Goal: Find contact information: Find contact information

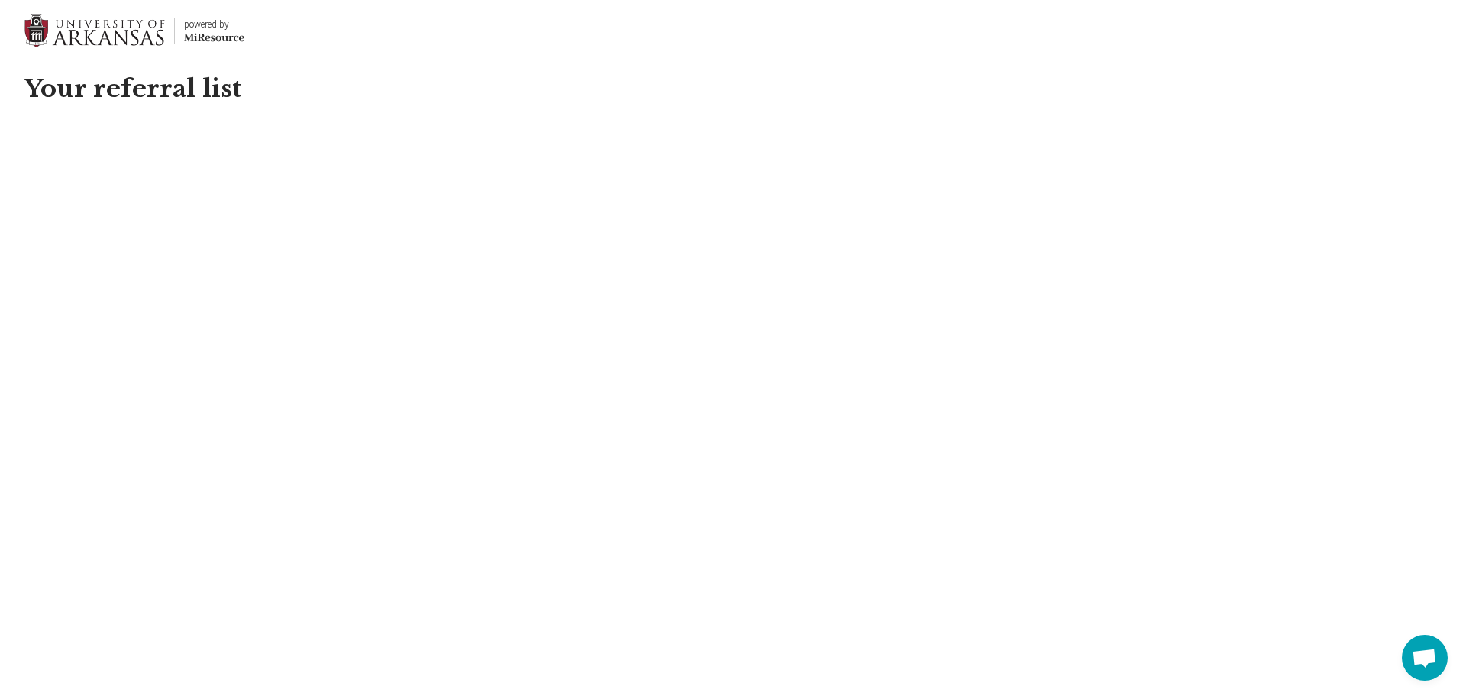
click at [190, 185] on html "powered by Miresource logo Your referral list" at bounding box center [733, 92] width 1466 height 185
click at [137, 0] on html "powered by Miresource logo Your referral list" at bounding box center [733, 0] width 1466 height 0
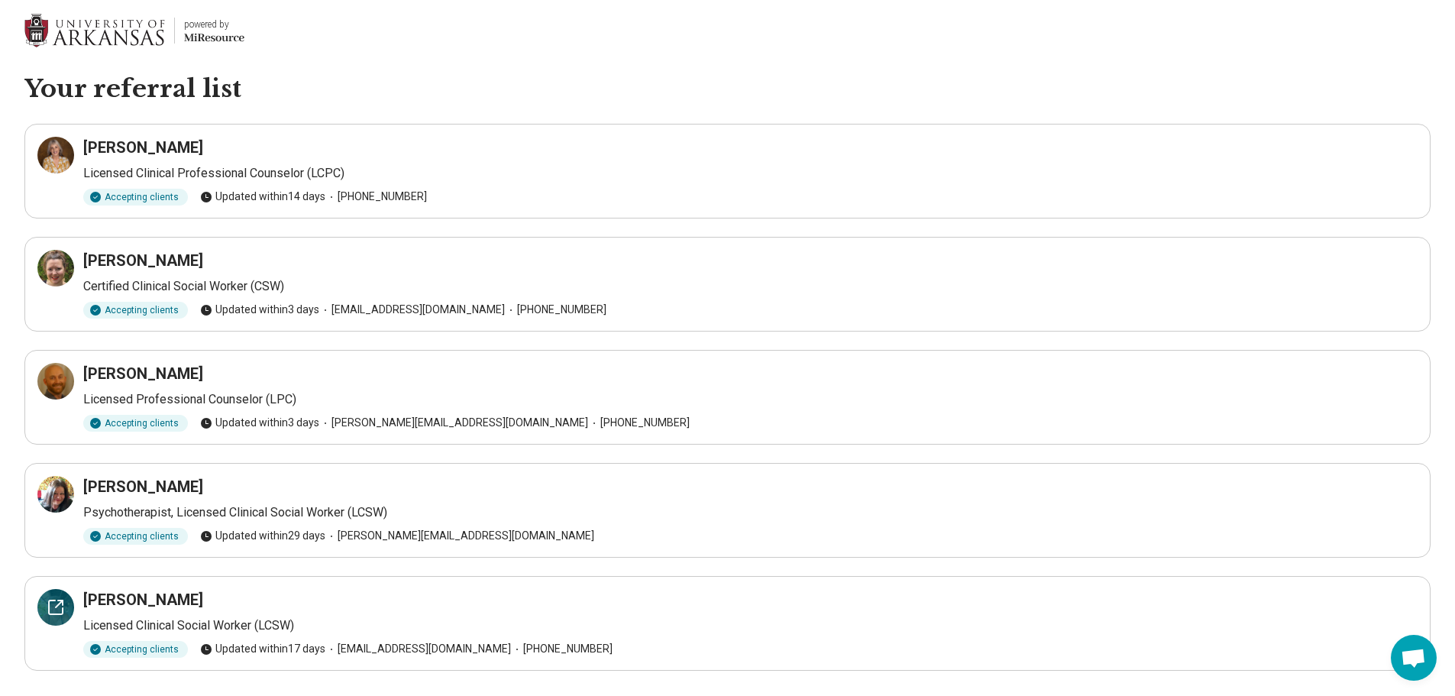
click at [58, 611] on icon at bounding box center [56, 607] width 18 height 18
click at [42, 162] on div at bounding box center [55, 155] width 37 height 37
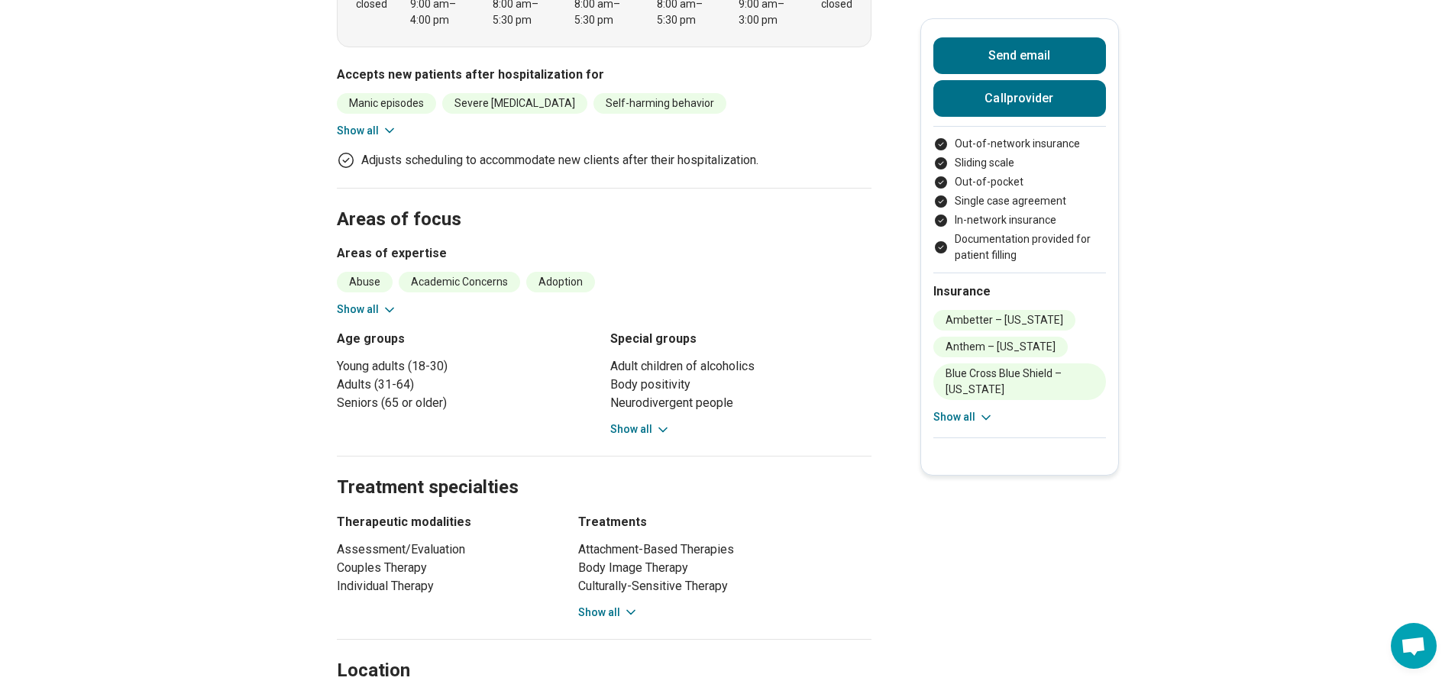
scroll to position [611, 0]
click at [340, 242] on main "[PERSON_NAME] ([PERSON_NAME] ( She/Her/Hers ) Licensed Clinical Social Worker (…" at bounding box center [727, 496] width 1455 height 2092
click at [357, 270] on div "Abuse Academic Concerns Adoption Anxiety Athletic Performance [MEDICAL_DATA] ([…" at bounding box center [604, 293] width 535 height 46
click at [348, 299] on button "Show all" at bounding box center [367, 307] width 60 height 16
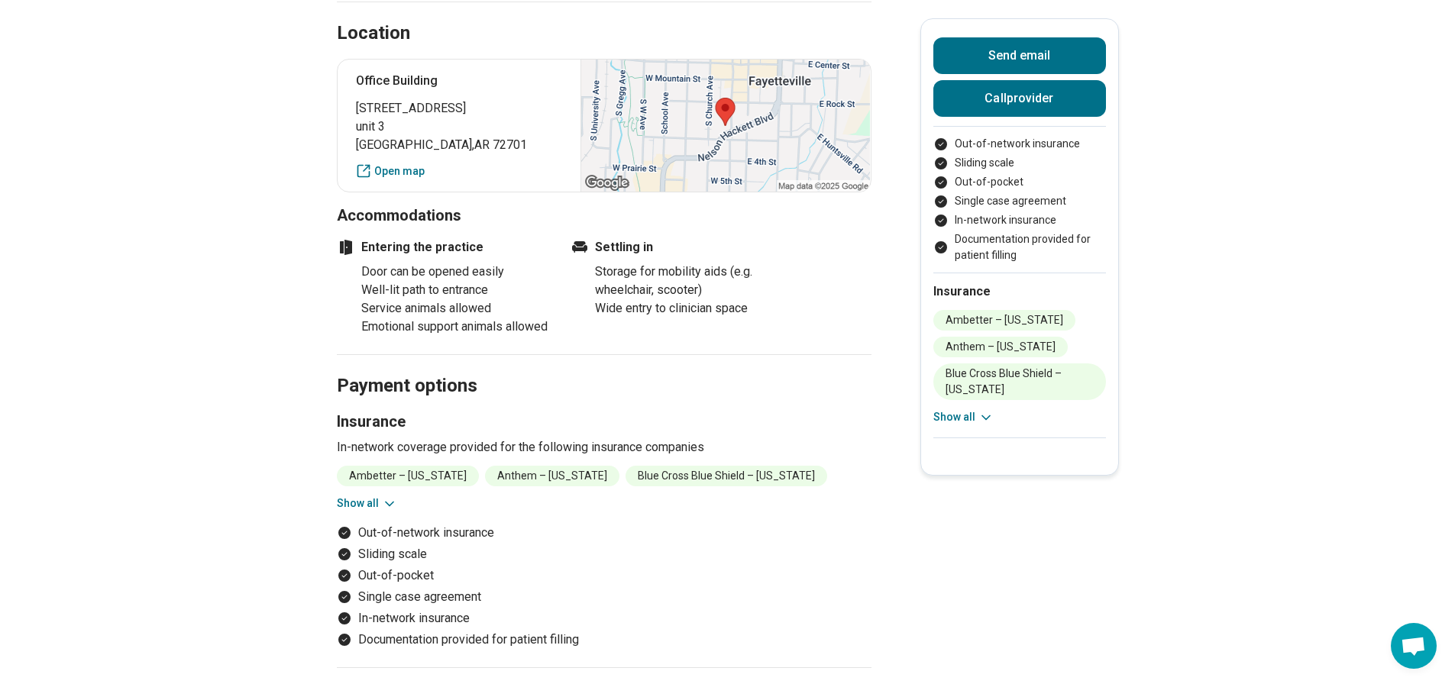
scroll to position [1604, 0]
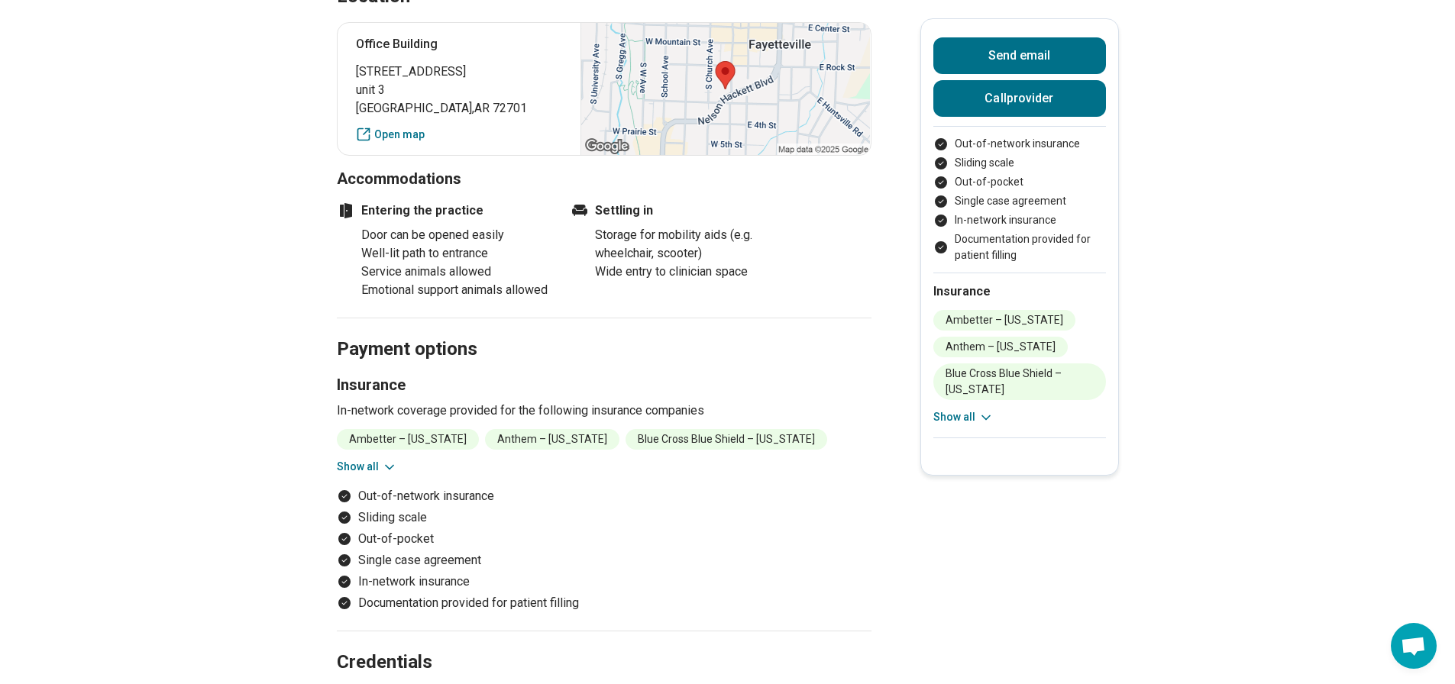
click at [354, 459] on button "Show all" at bounding box center [367, 467] width 60 height 16
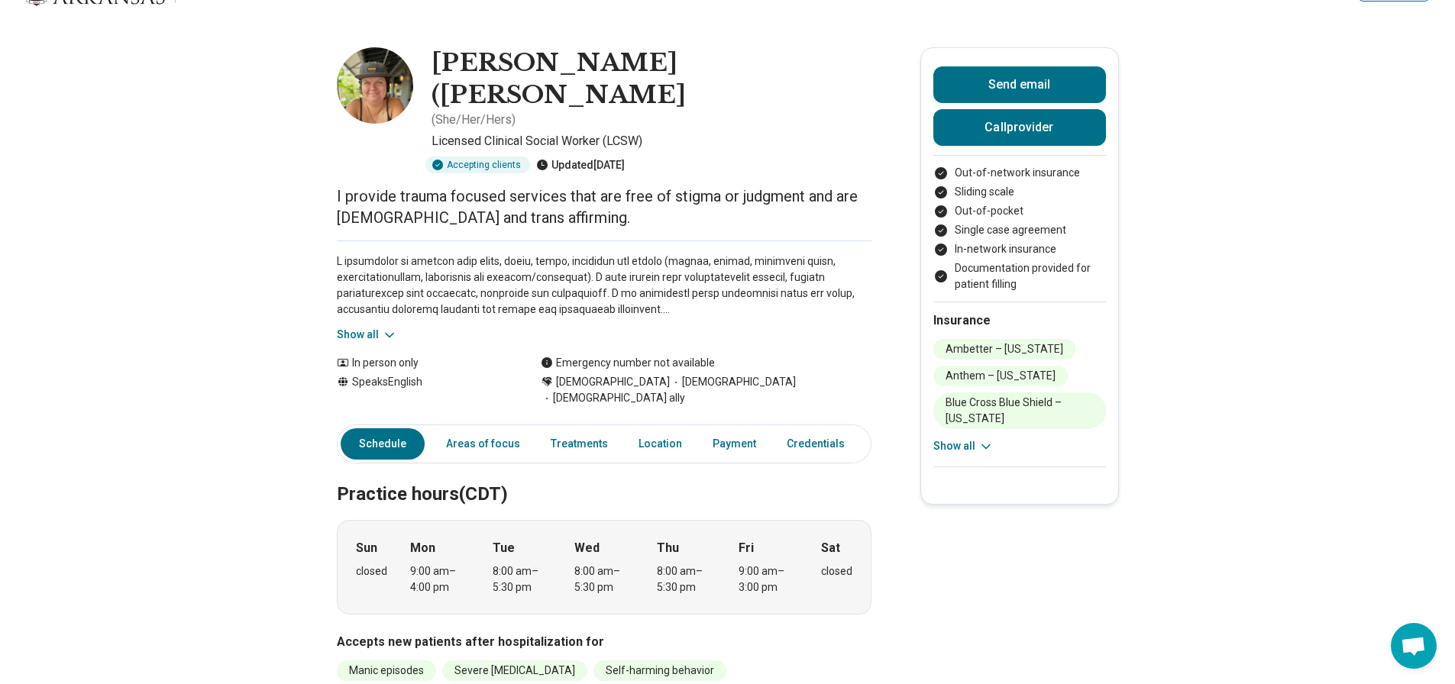
scroll to position [0, 0]
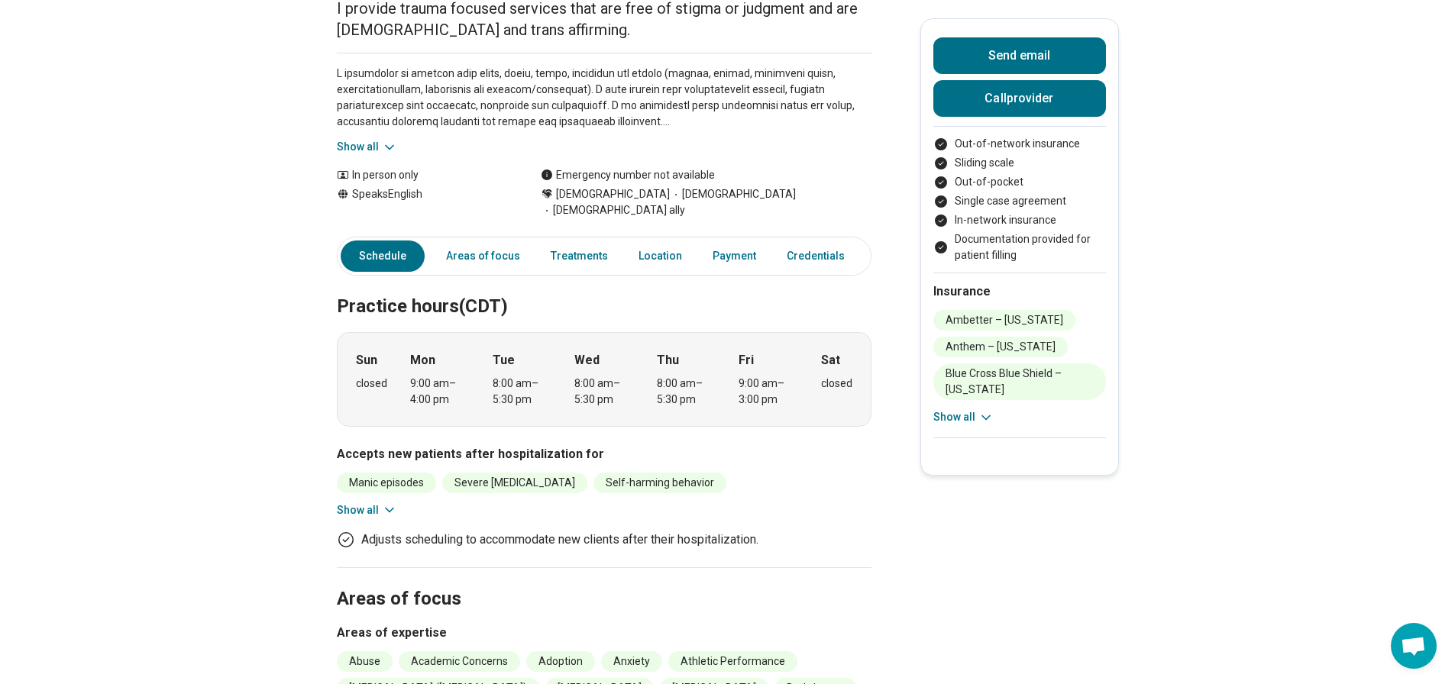
click at [364, 502] on button "Show all" at bounding box center [367, 510] width 60 height 16
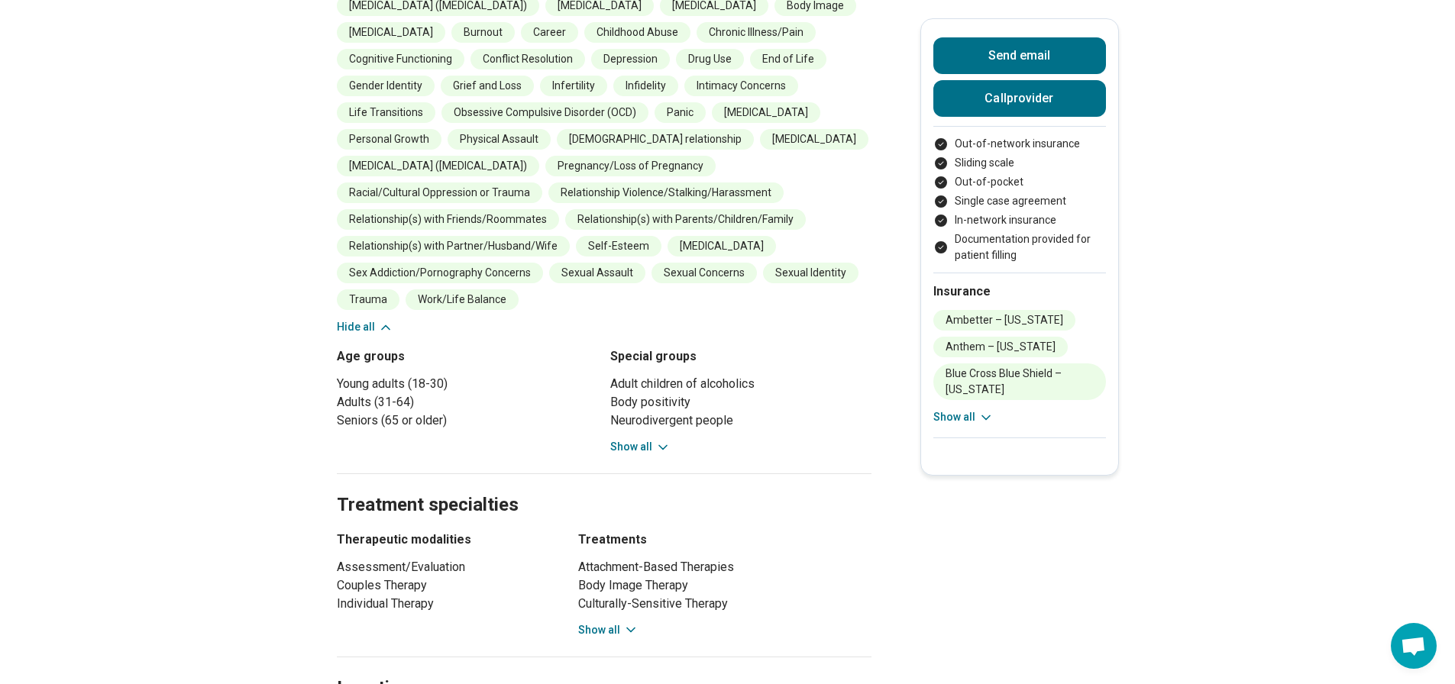
scroll to position [993, 0]
click at [630, 622] on icon at bounding box center [630, 629] width 15 height 15
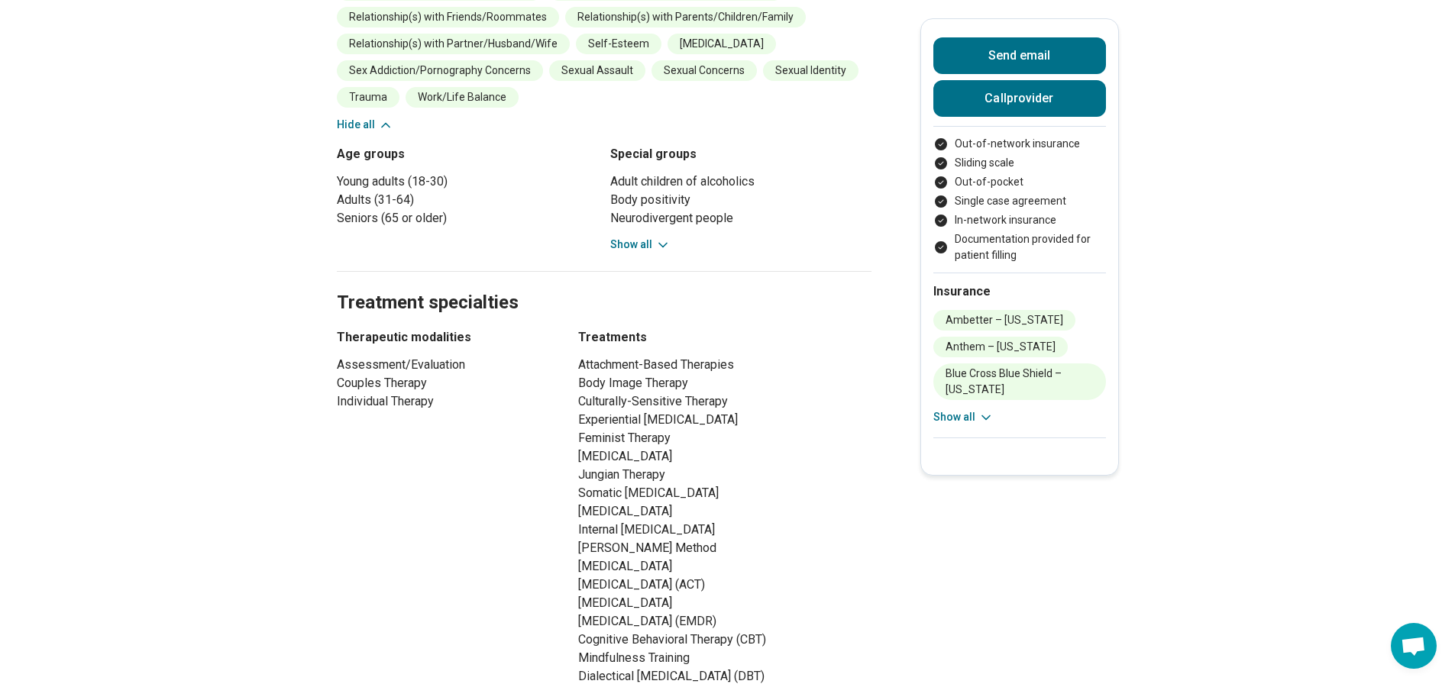
scroll to position [1222, 0]
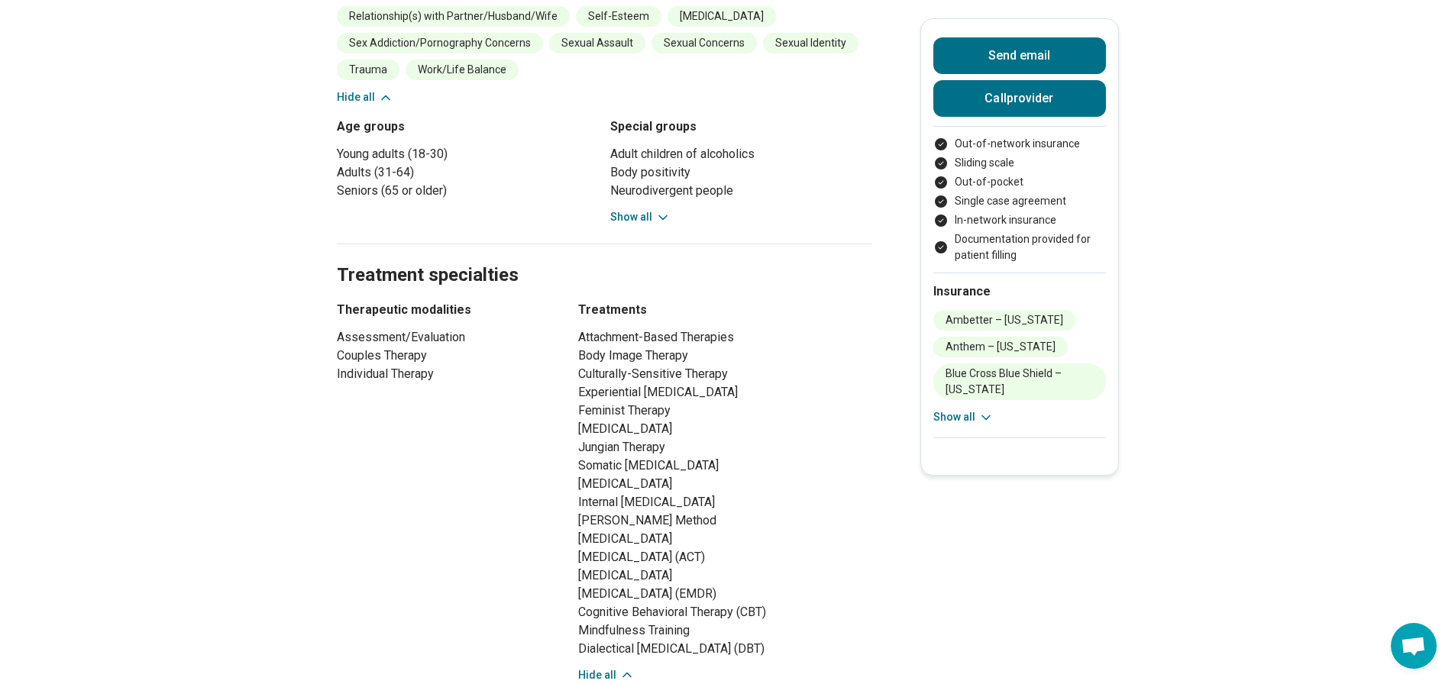
drag, startPoint x: 577, startPoint y: 438, endPoint x: 780, endPoint y: 435, distance: 203.2
click at [780, 435] on div "Therapeutic modalities Assessment/Evaluation Couples Therapy Individual Therapy…" at bounding box center [604, 492] width 535 height 383
click at [1230, 513] on main "[PERSON_NAME] ([PERSON_NAME] ( She/Her/Hers ) Licensed Clinical Social Worker (…" at bounding box center [727, 249] width 1455 height 2821
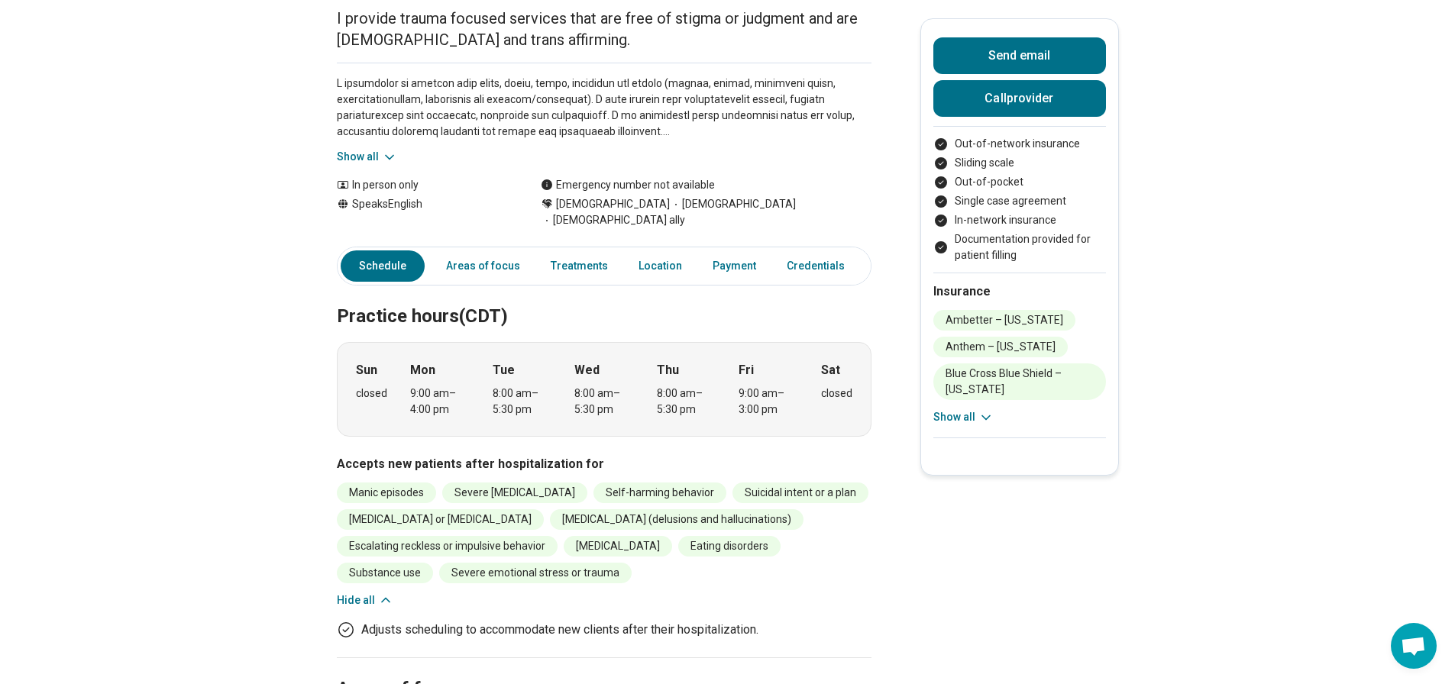
scroll to position [0, 0]
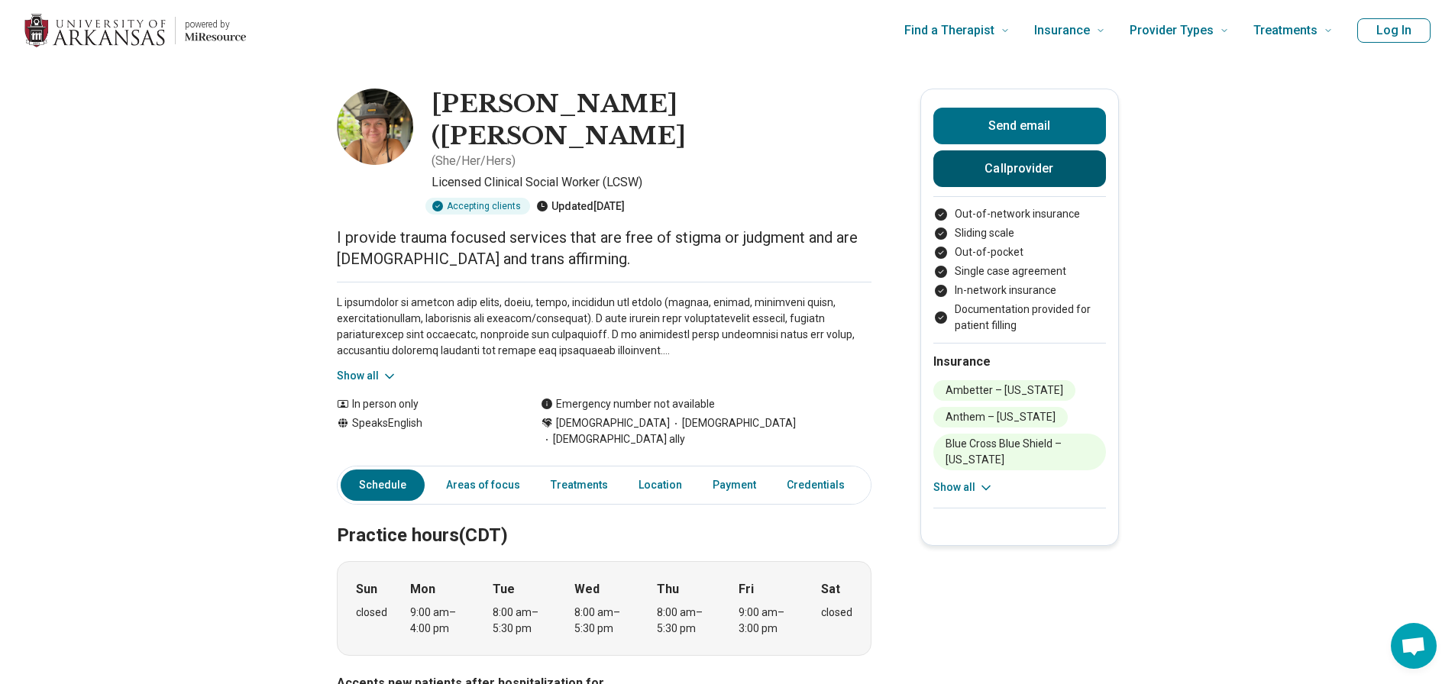
click at [1044, 168] on button "Call provider" at bounding box center [1019, 168] width 173 height 37
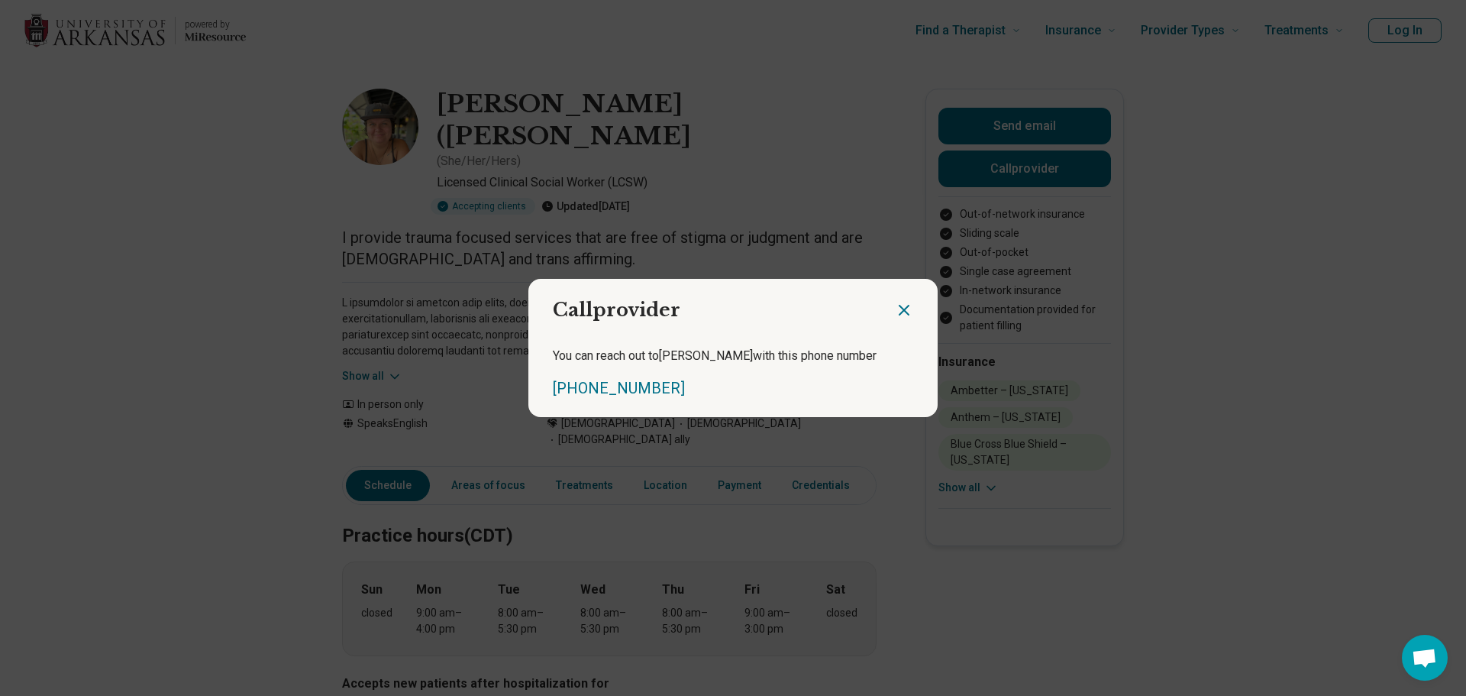
click at [902, 311] on icon "Close dialog" at bounding box center [904, 310] width 18 height 18
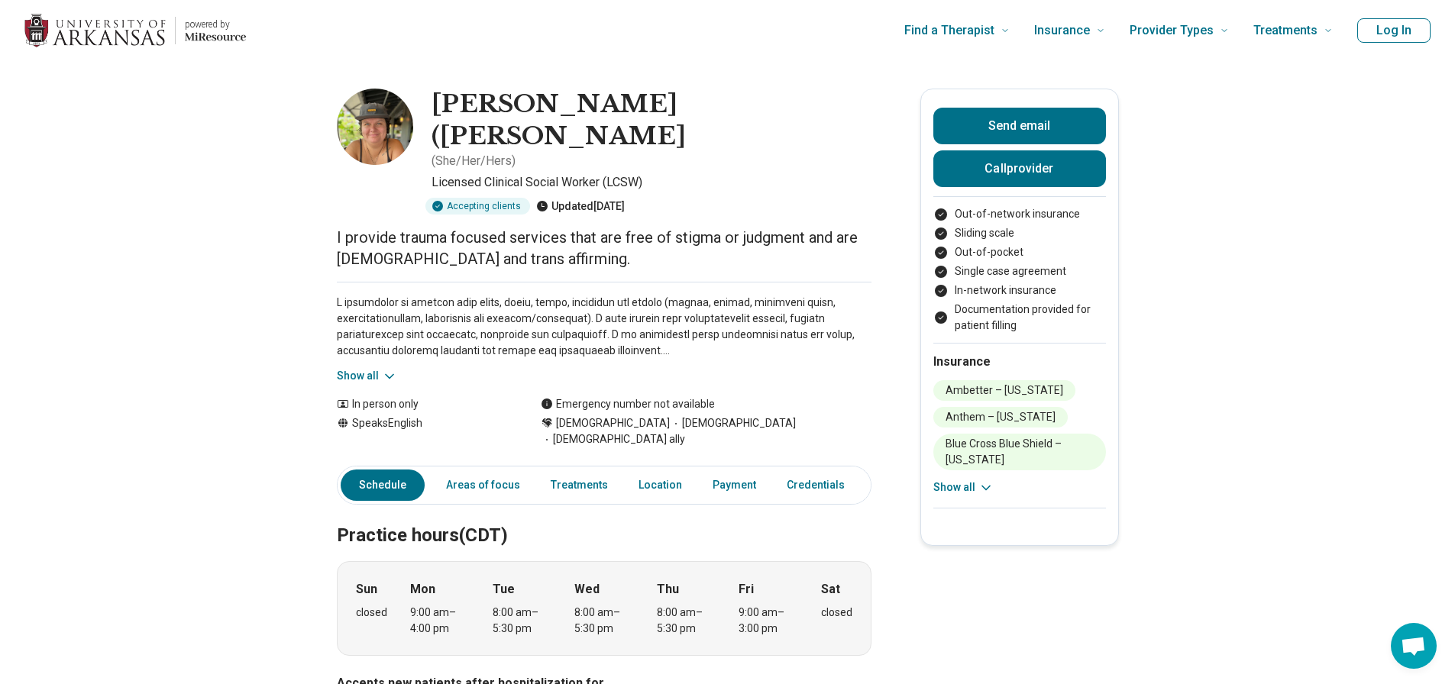
click at [974, 483] on button "Show all" at bounding box center [963, 488] width 60 height 16
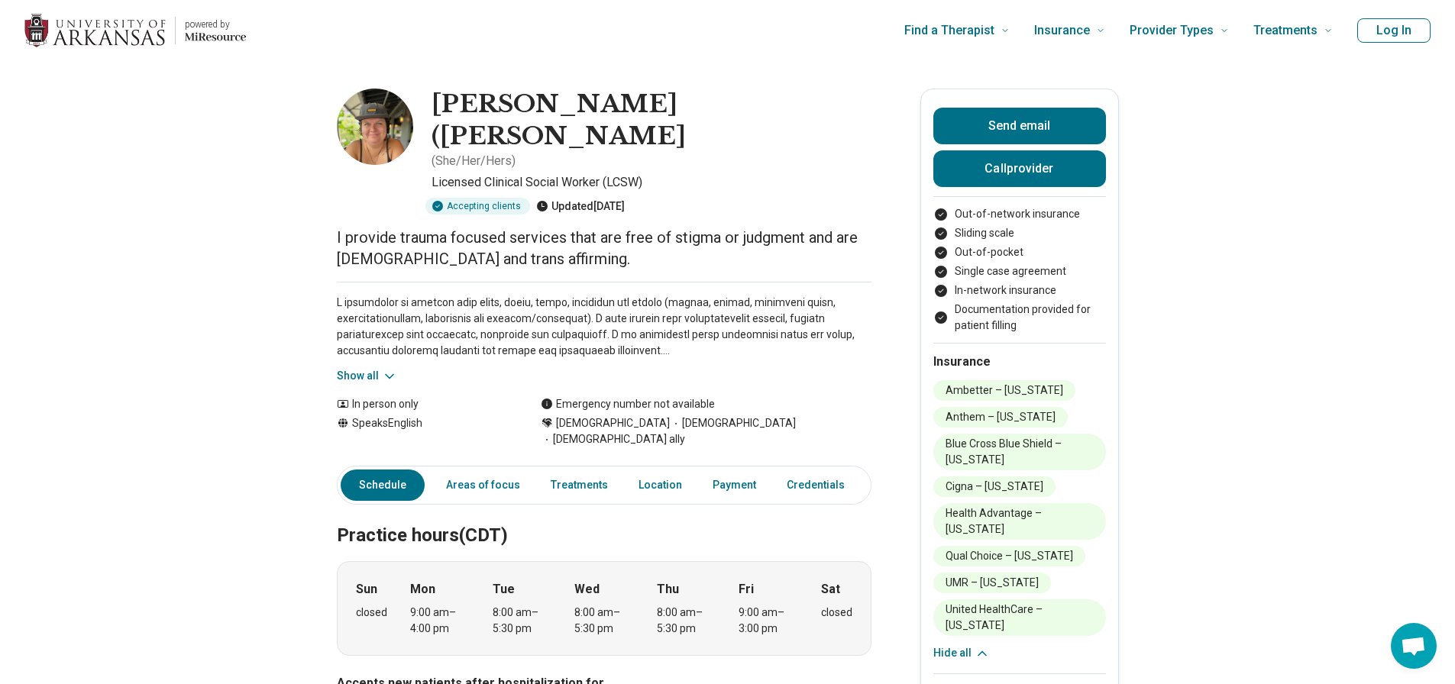
click at [391, 369] on icon at bounding box center [389, 376] width 15 height 15
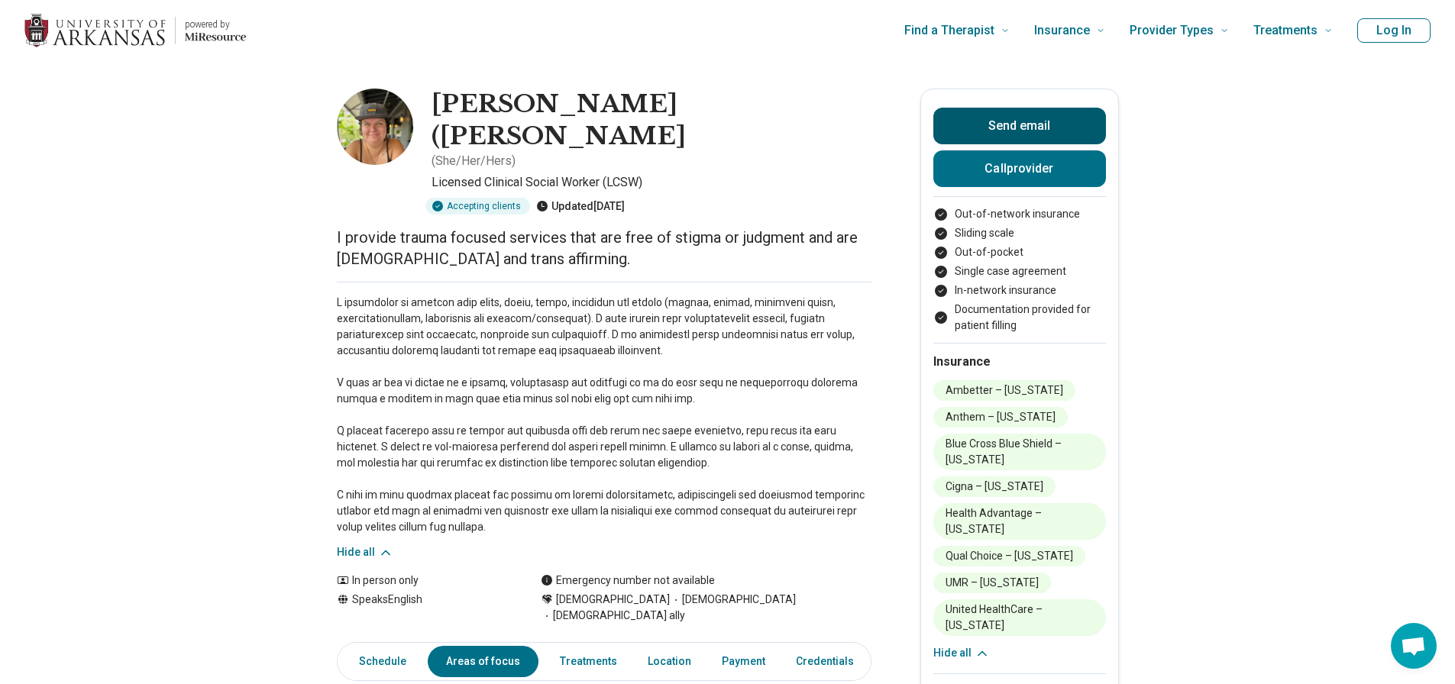
click at [990, 118] on button "Send email" at bounding box center [1019, 126] width 173 height 37
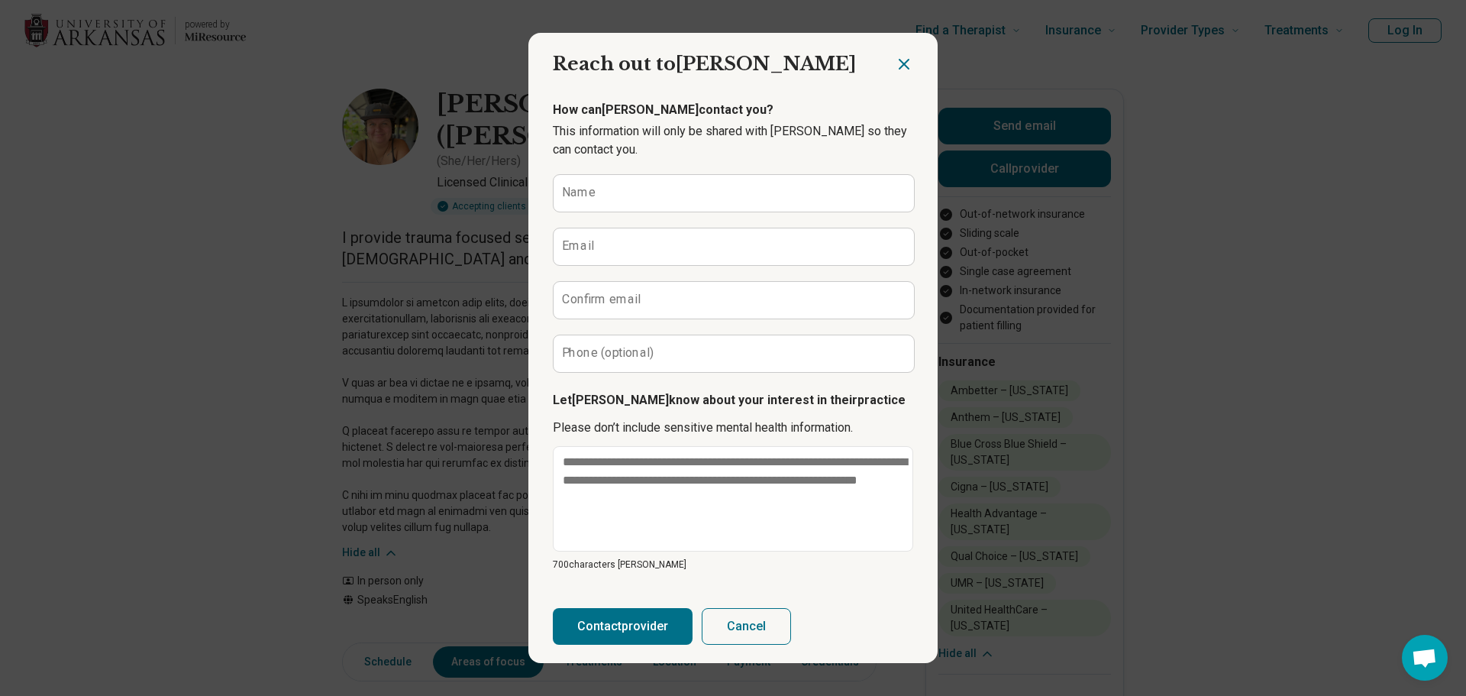
click at [901, 66] on icon "Close dialog" at bounding box center [904, 64] width 9 height 9
